Goal: Task Accomplishment & Management: Use online tool/utility

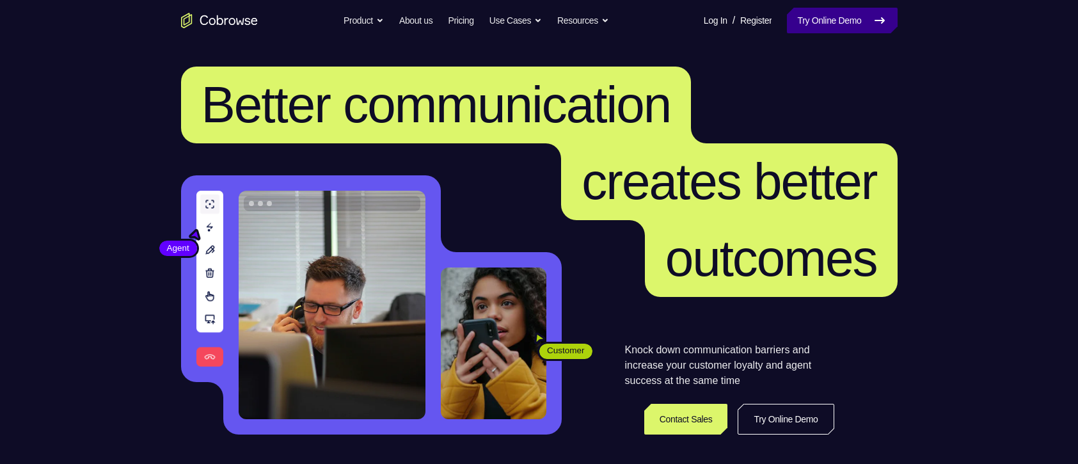
click at [810, 28] on link "Try Online Demo" at bounding box center [842, 21] width 110 height 26
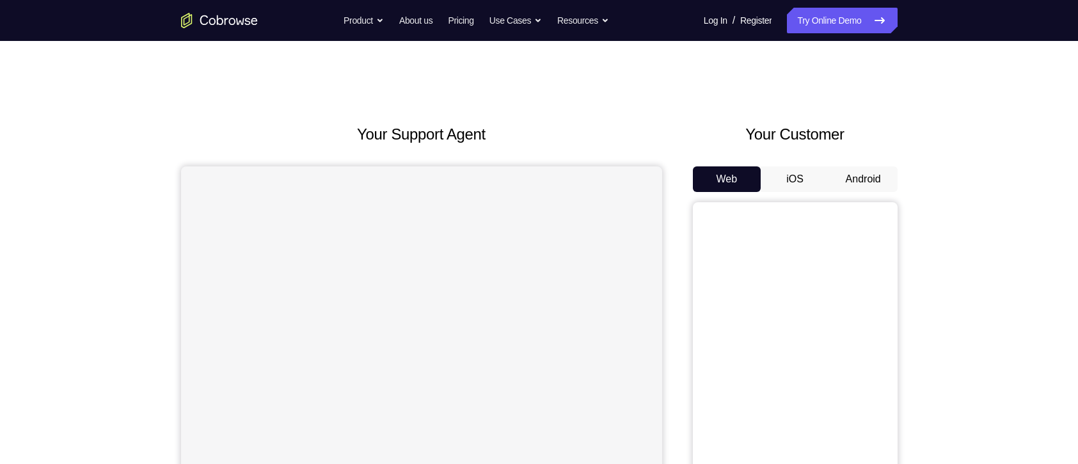
click at [858, 183] on button "Android" at bounding box center [863, 179] width 68 height 26
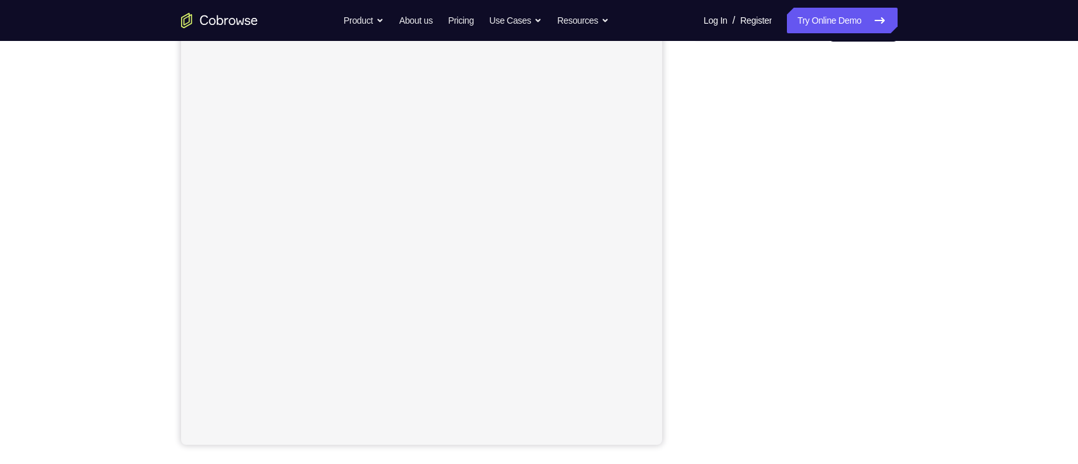
scroll to position [149, 0]
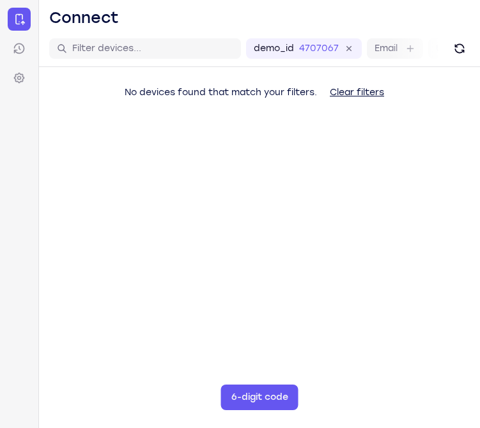
click at [58, 123] on div "No devices found that match your filters. Clear filters" at bounding box center [259, 117] width 441 height 100
